Goal: Task Accomplishment & Management: Manage account settings

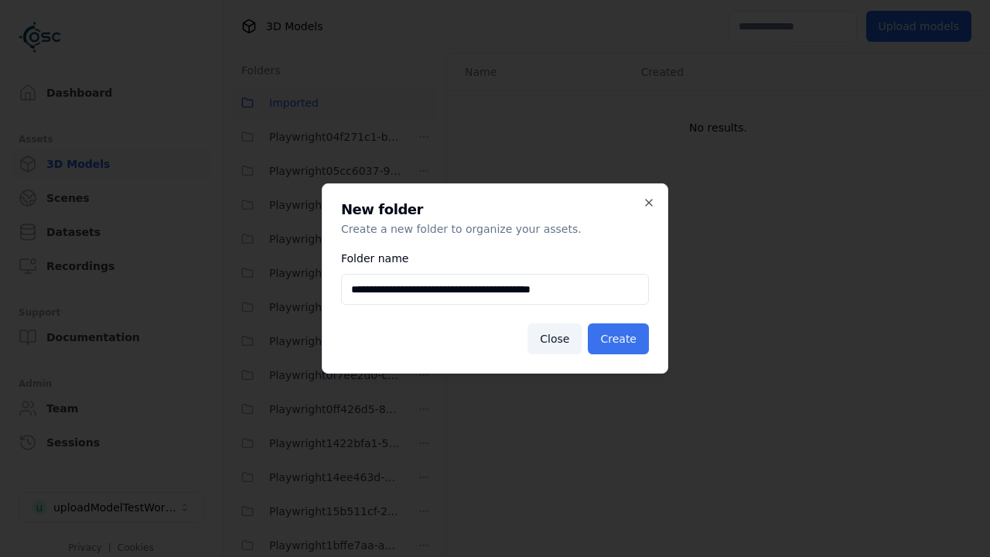
type input "**********"
click at [621, 339] on button "Create" at bounding box center [618, 338] width 61 height 31
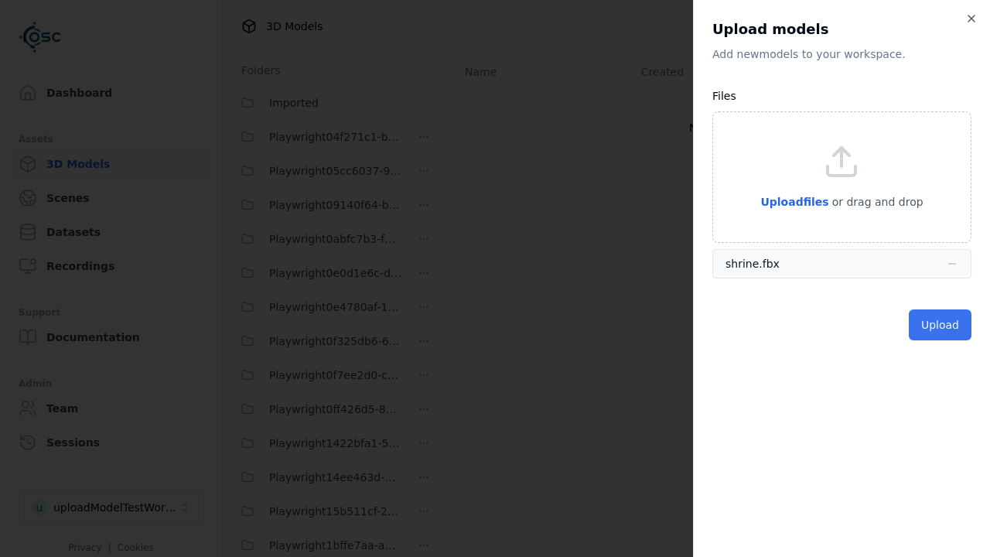
click at [942, 325] on button "Upload" at bounding box center [940, 324] width 63 height 31
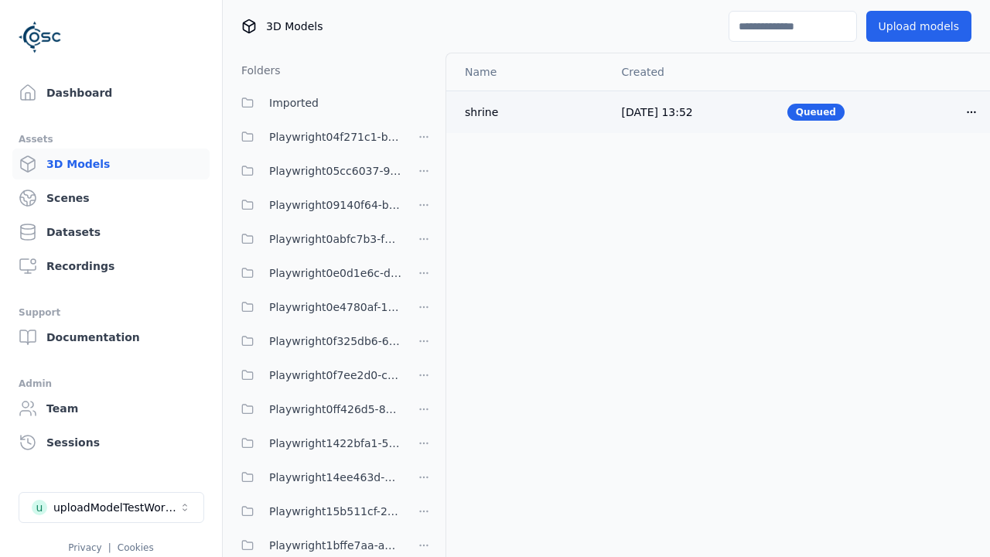
click at [971, 111] on html "Support Dashboard Assets 3D Models Scenes Datasets Recordings Support Documenta…" at bounding box center [495, 278] width 990 height 557
click at [937, 172] on div "Delete" at bounding box center [937, 171] width 91 height 25
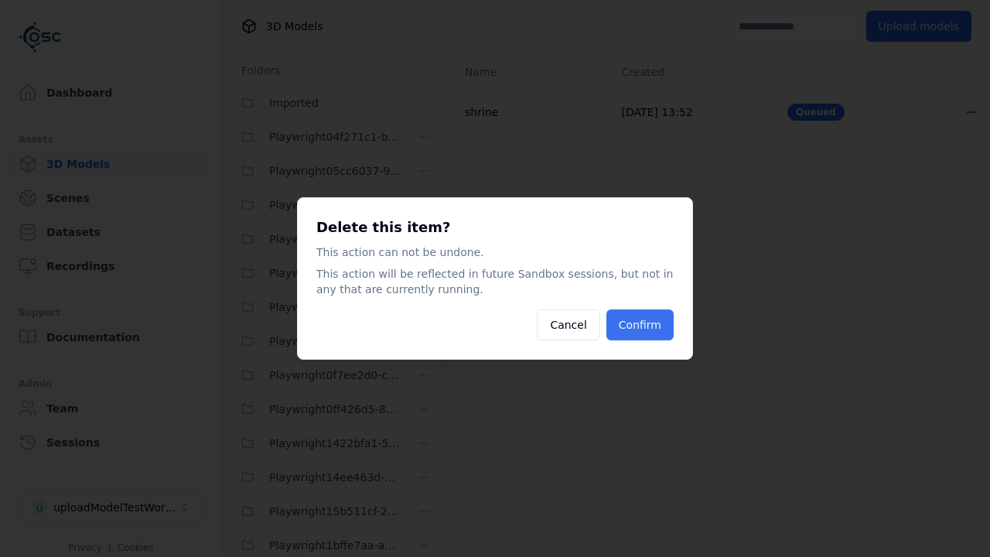
click at [642, 325] on button "Confirm" at bounding box center [639, 324] width 67 height 31
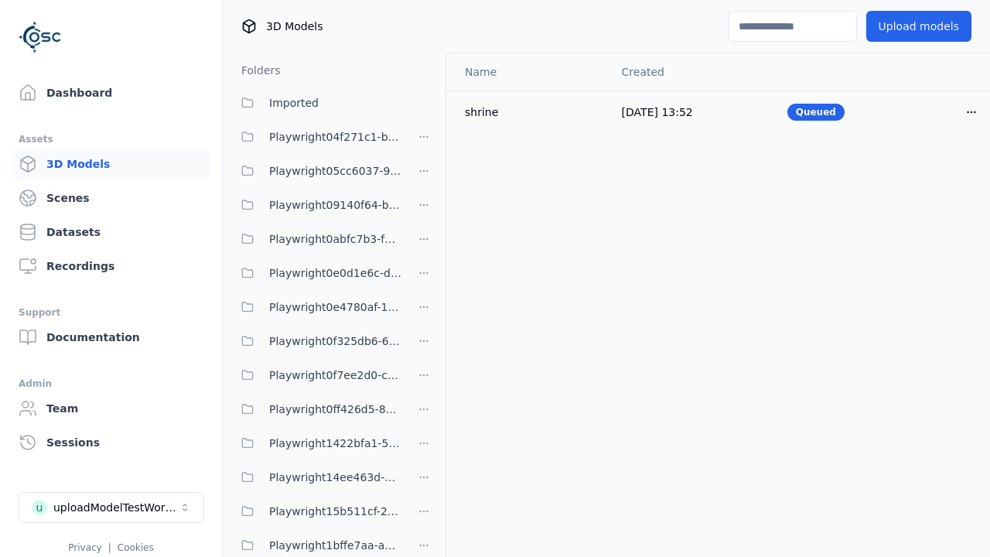
scroll to position [369, 0]
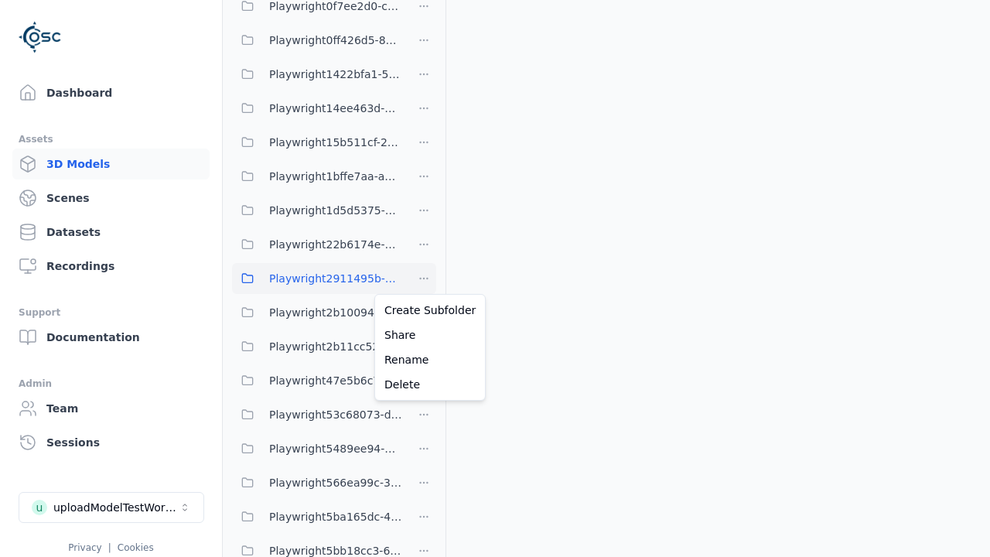
click at [424, 278] on html "Support Dashboard Assets 3D Models Scenes Datasets Recordings Support Documenta…" at bounding box center [495, 278] width 990 height 557
click at [424, 384] on div "Delete" at bounding box center [430, 384] width 104 height 25
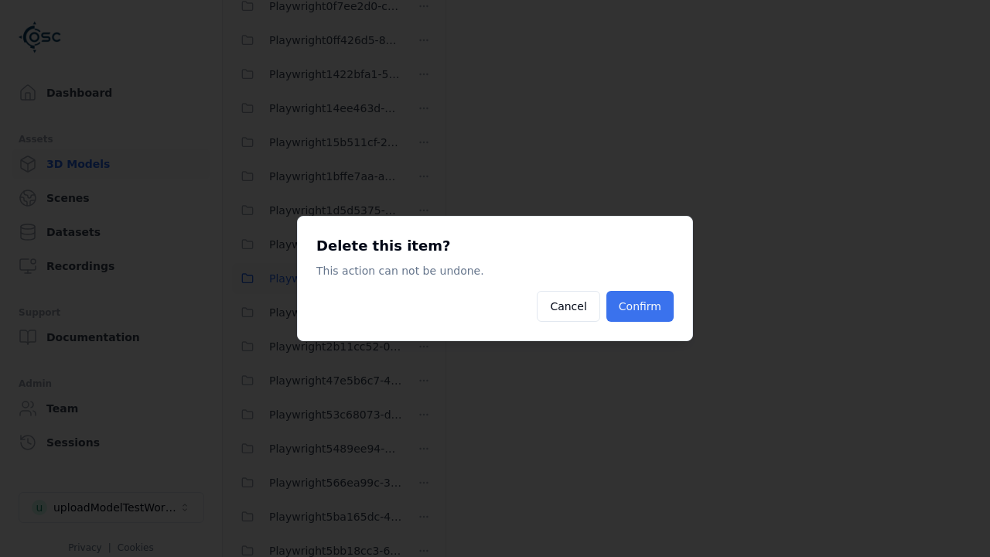
click at [642, 306] on button "Confirm" at bounding box center [639, 306] width 67 height 31
